Goal: Task Accomplishment & Management: Use online tool/utility

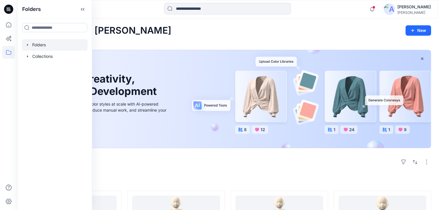
click at [42, 47] on div at bounding box center [55, 45] width 66 height 12
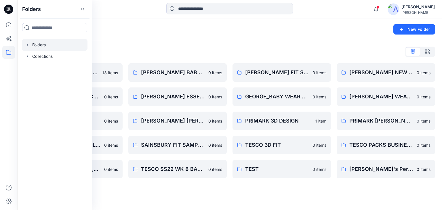
click at [149, 21] on div "Folders New Folder" at bounding box center [229, 29] width 425 height 22
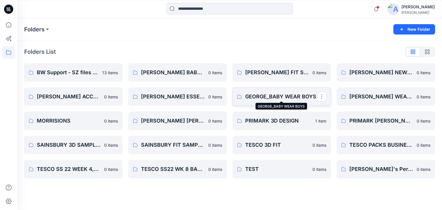
click at [278, 99] on p "GEORGE_BABY WEAR BOYS" at bounding box center [281, 97] width 72 height 8
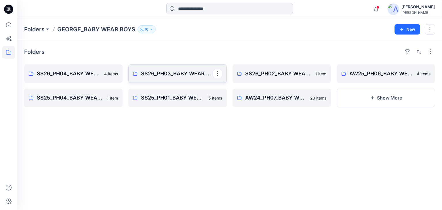
click at [176, 76] on p "SS26_PH03_BABY WEAR _BOYS SLEEPSUITS" at bounding box center [177, 74] width 72 height 8
click at [196, 74] on p "SS26_PH03_BABY WEAR _BOYS SLEEPSUITS" at bounding box center [177, 74] width 72 height 8
click at [187, 71] on p "SS26_PH03_BABY WEAR _BOYS SLEEPSUITS" at bounding box center [177, 74] width 72 height 8
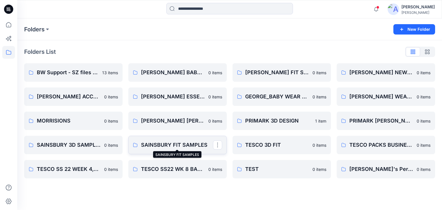
click at [164, 145] on p "SAINSBURY FIT SAMPLES" at bounding box center [177, 145] width 72 height 8
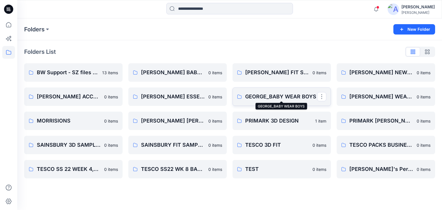
click at [285, 95] on p "GEORGE_BABY WEAR BOYS" at bounding box center [281, 97] width 72 height 8
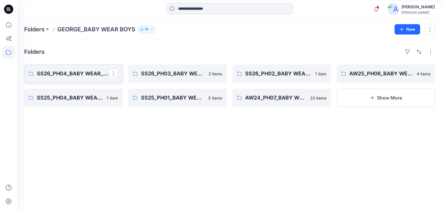
click at [59, 80] on link "SS26_PH04_BABY WEAR_BOYS SLEEPSUITS" at bounding box center [73, 74] width 99 height 18
click at [66, 77] on p "SS26_PH04_BABY WEAR_BOYS SLEEPSUITS" at bounding box center [73, 74] width 72 height 8
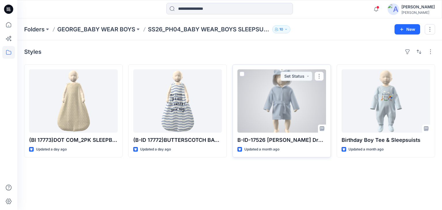
click at [321, 78] on button "button" at bounding box center [319, 76] width 9 height 9
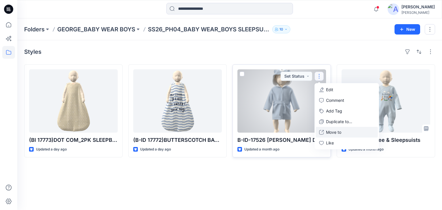
click at [336, 133] on p "Move to" at bounding box center [333, 132] width 15 height 6
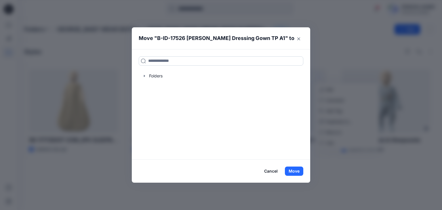
click at [152, 62] on input at bounding box center [221, 60] width 165 height 9
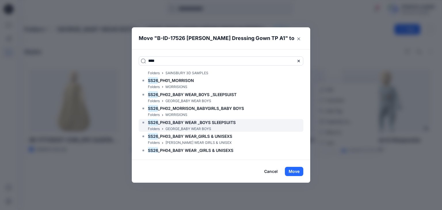
scroll to position [29, 0]
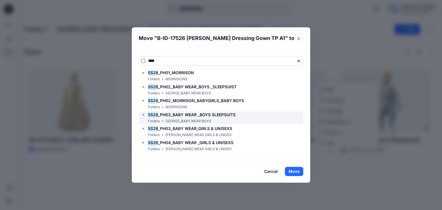
type input "****"
click at [190, 116] on span "_PH03_BABY WEAR _BOYS SLEEPSUITS" at bounding box center [197, 114] width 78 height 5
click at [190, 114] on span "_PH03_BABY WEAR _BOYS SLEEPSUITS" at bounding box center [197, 114] width 78 height 5
click at [217, 116] on span "_PH03_BABY WEAR _BOYS SLEEPSUITS" at bounding box center [197, 114] width 78 height 5
click at [174, 116] on span "_PH03_BABY WEAR _BOYS SLEEPSUITS" at bounding box center [197, 114] width 78 height 5
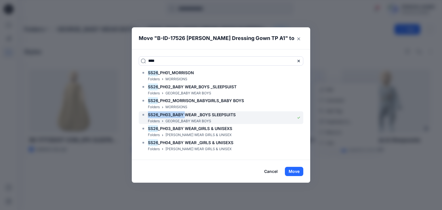
click at [174, 116] on span "_PH03_BABY WEAR _BOYS SLEEPSUITS" at bounding box center [197, 114] width 78 height 5
click at [260, 117] on div "SS26 _PH03_BABY WEAR _BOYS SLEEPSUITS Folders GEORGE_BABY WEAR BOYS" at bounding box center [221, 117] width 165 height 13
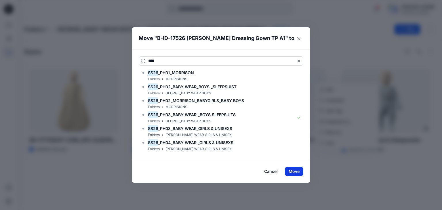
click at [296, 173] on button "Move" at bounding box center [294, 171] width 18 height 9
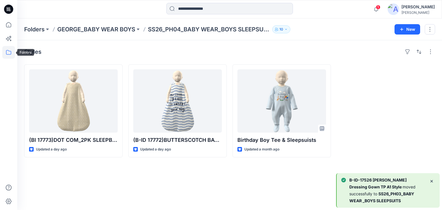
click at [14, 53] on icon at bounding box center [8, 52] width 13 height 13
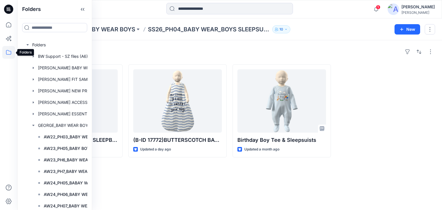
click at [11, 52] on icon at bounding box center [8, 52] width 13 height 13
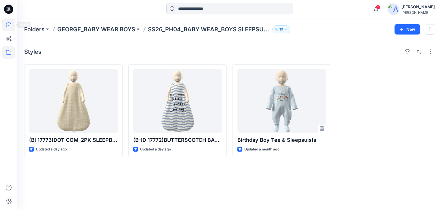
click at [11, 26] on icon at bounding box center [8, 24] width 5 height 5
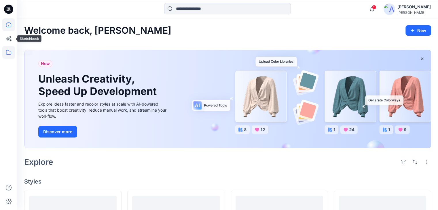
click at [7, 52] on icon at bounding box center [8, 52] width 13 height 13
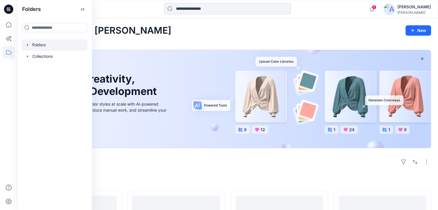
click at [35, 48] on div at bounding box center [55, 45] width 66 height 12
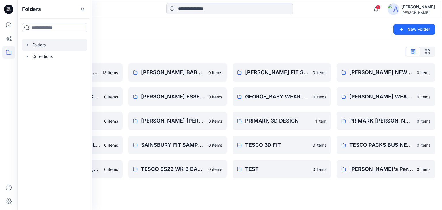
click at [173, 48] on div "Folders List" at bounding box center [229, 51] width 411 height 9
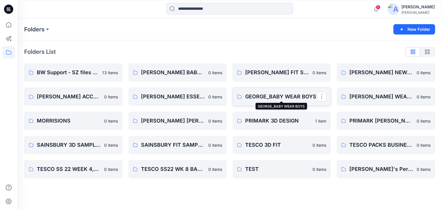
click at [279, 95] on p "GEORGE_BABY WEAR BOYS" at bounding box center [281, 97] width 72 height 8
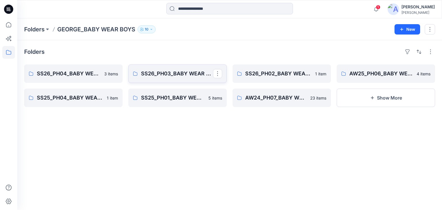
click at [166, 76] on p "SS26_PH03_BABY WEAR _BOYS SLEEPSUITS" at bounding box center [177, 74] width 72 height 8
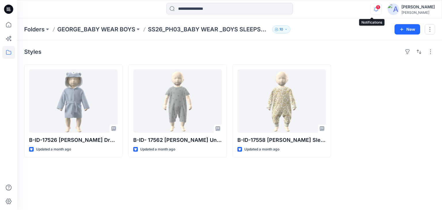
click at [371, 8] on icon "button" at bounding box center [376, 9] width 11 height 12
click at [375, 10] on icon "button" at bounding box center [376, 9] width 11 height 12
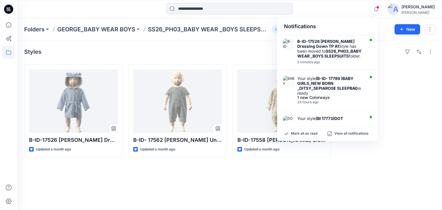
click at [399, 173] on div "Styles B-ID-17526 [PERSON_NAME] Dressing Gown TP A1 Updated a month ago B-ID- 1…" at bounding box center [229, 125] width 425 height 170
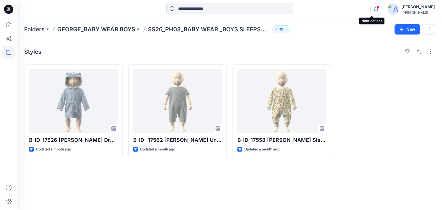
click at [377, 11] on icon "button" at bounding box center [376, 9] width 11 height 12
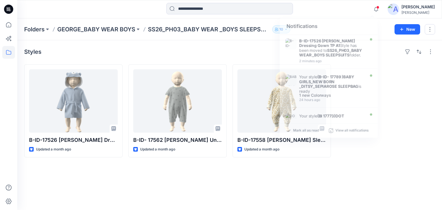
click at [403, 128] on div at bounding box center [386, 111] width 99 height 93
